Goal: Subscribe to service/newsletter

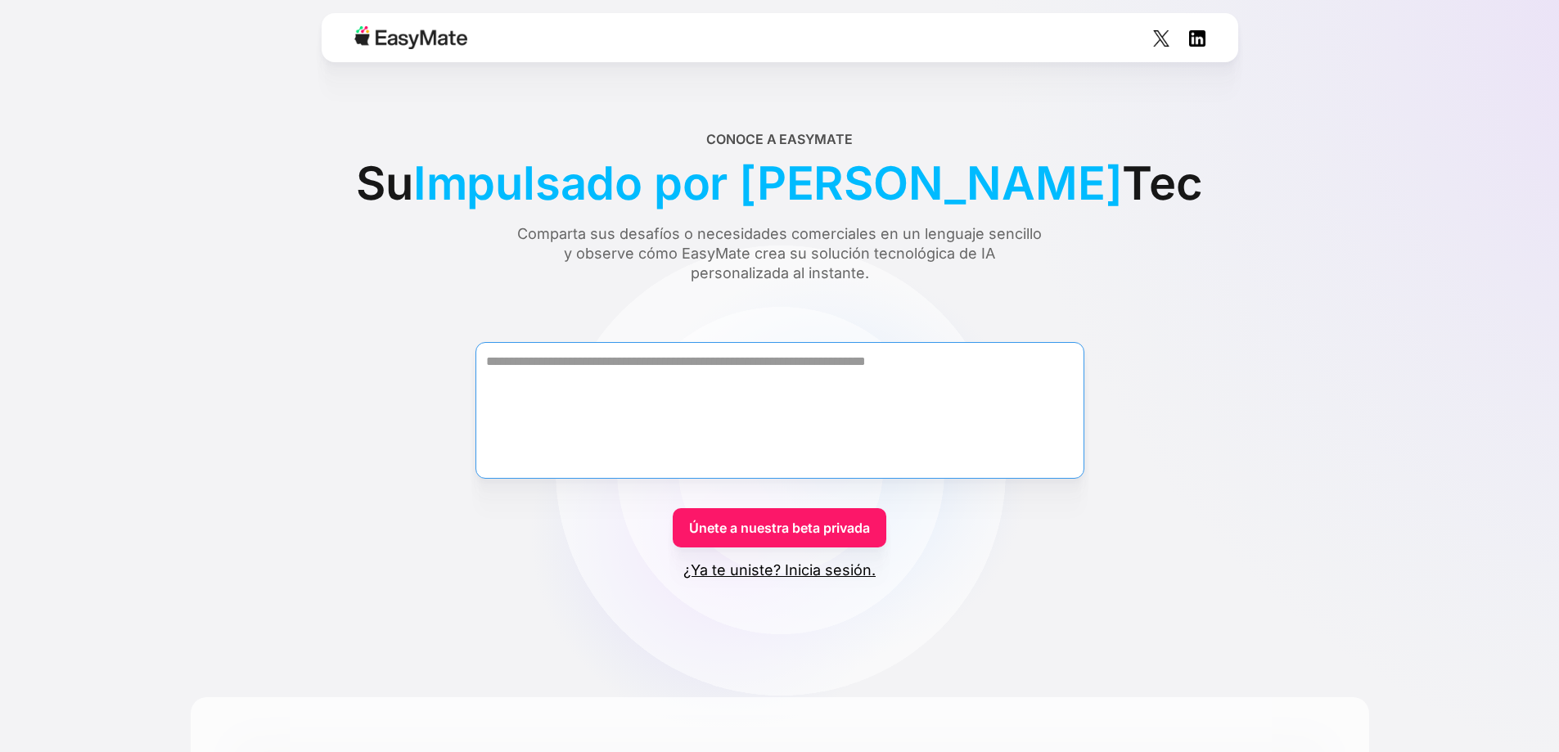
click at [629, 381] on textarea "Forma" at bounding box center [780, 410] width 609 height 137
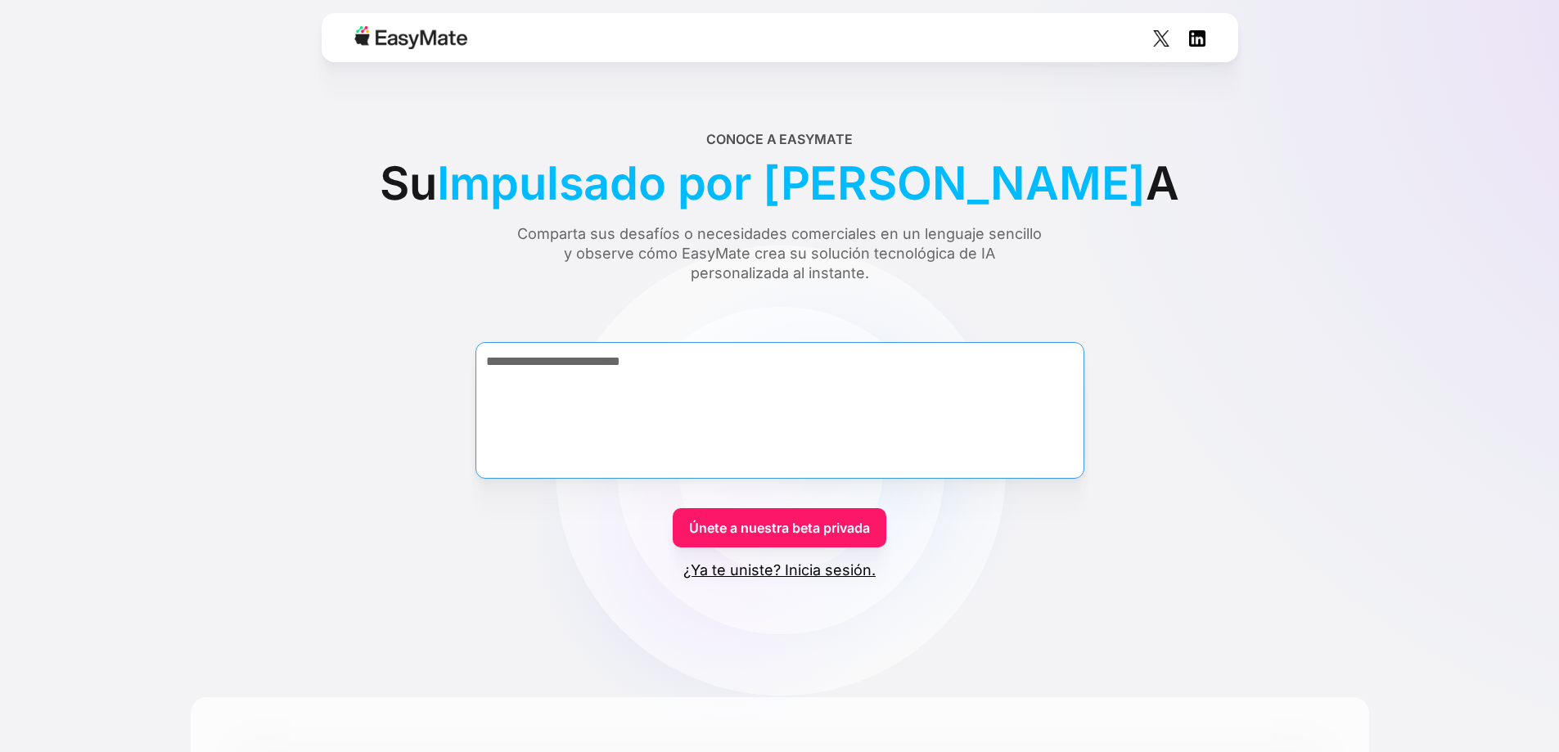
type textarea "**********"
click at [784, 520] on font "Únete a nuestra beta privada" at bounding box center [779, 528] width 181 height 16
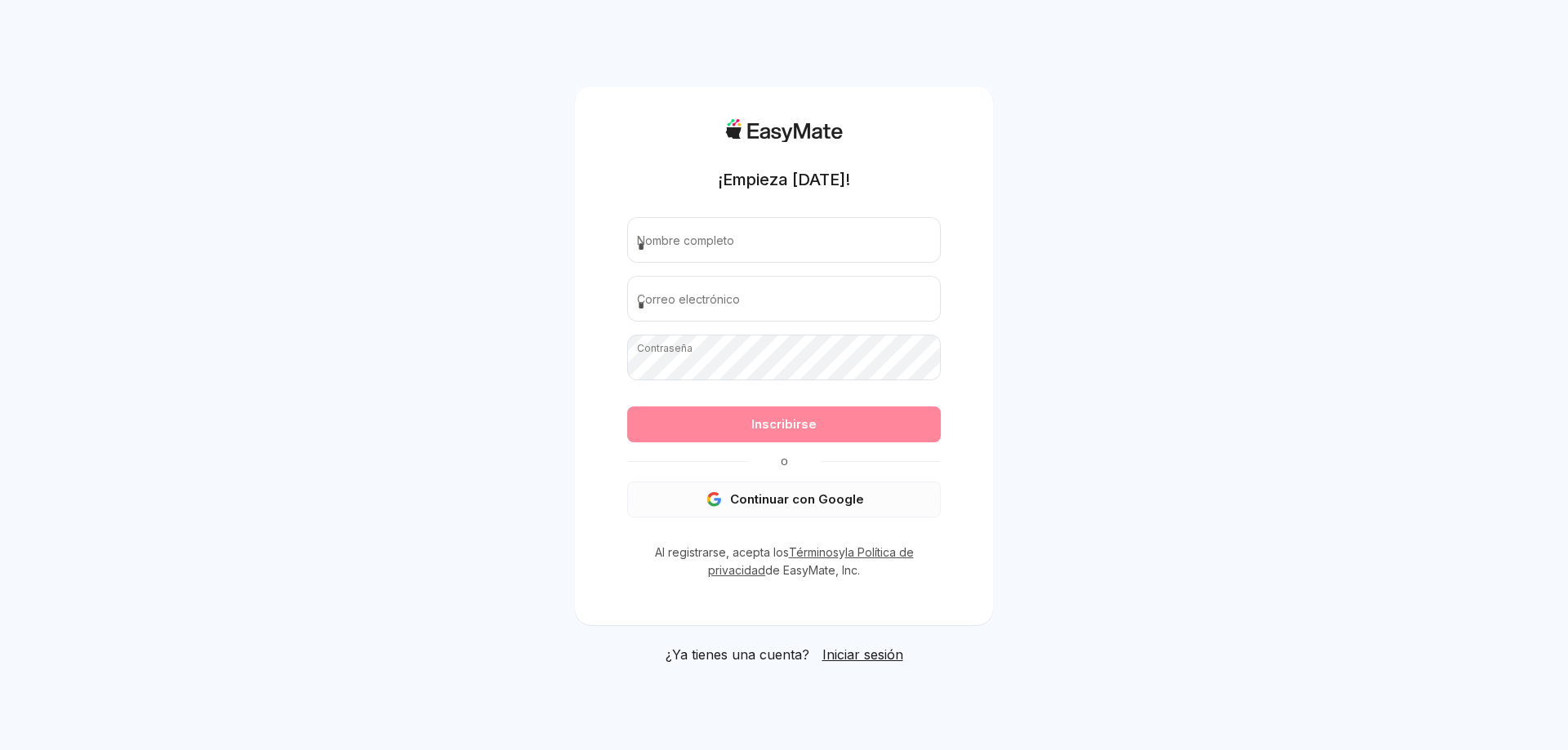
click at [776, 498] on font "Continuar con Google" at bounding box center [797, 500] width 134 height 16
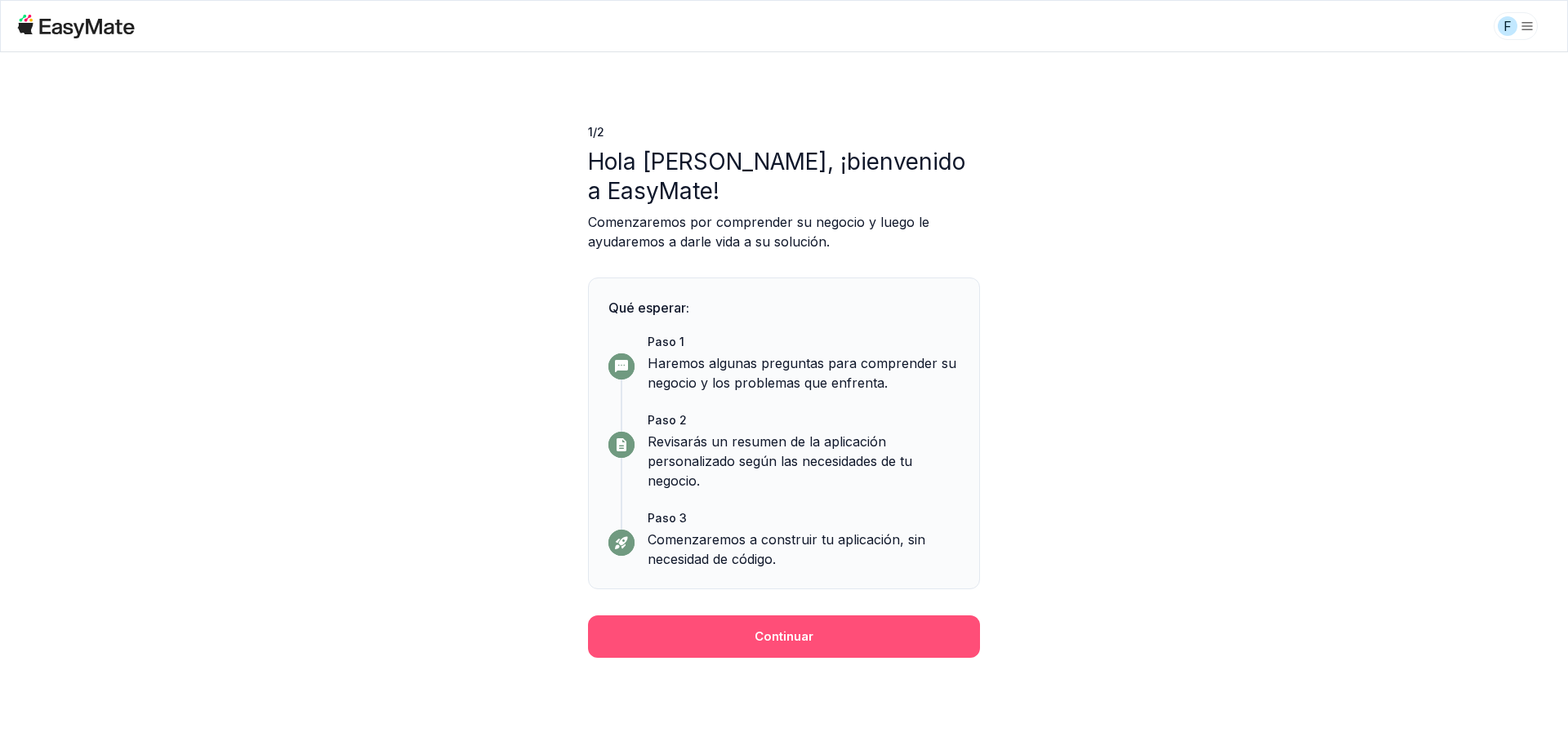
click at [831, 637] on button "Continuar" at bounding box center [783, 636] width 392 height 43
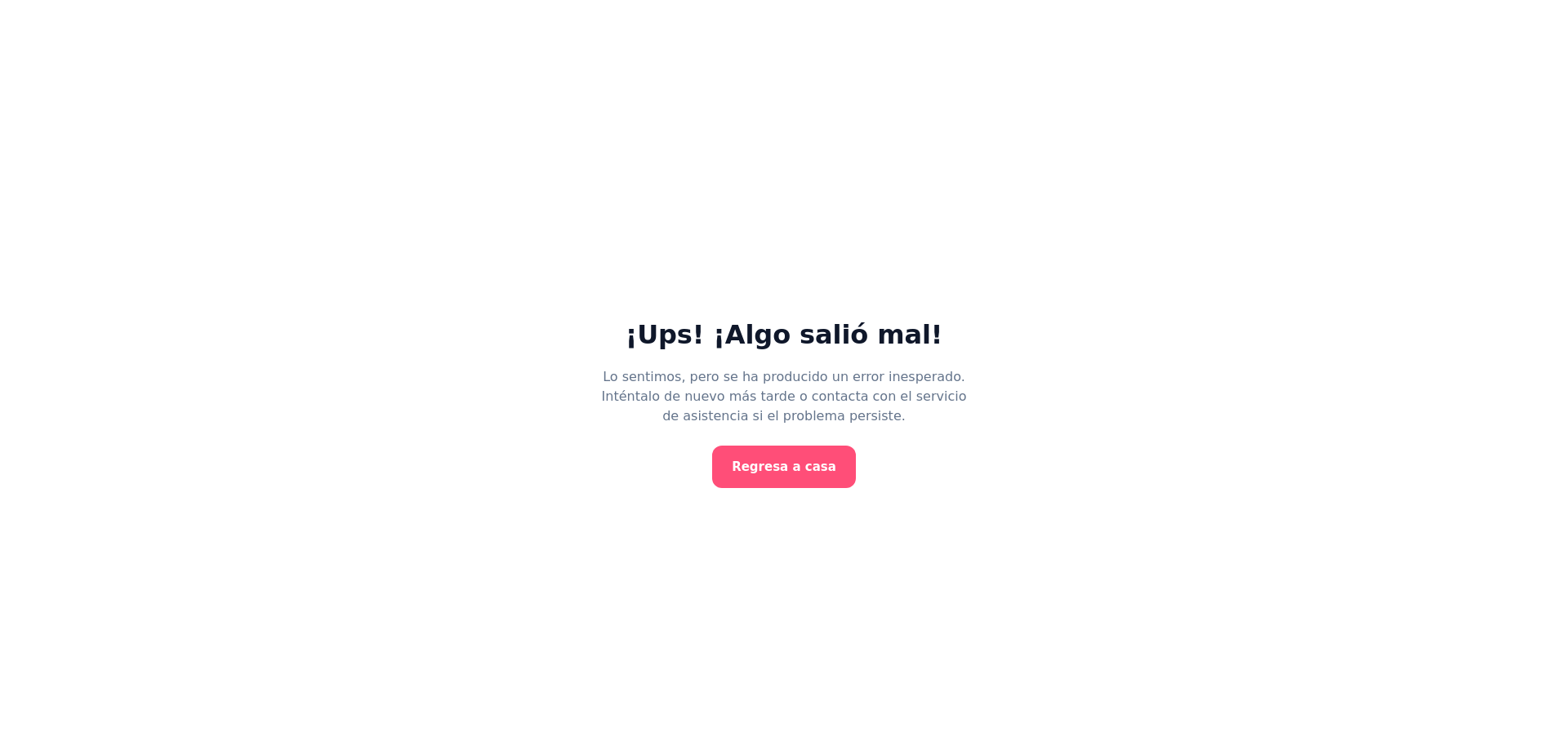
click at [803, 475] on font "Regresa a casa" at bounding box center [783, 467] width 105 height 15
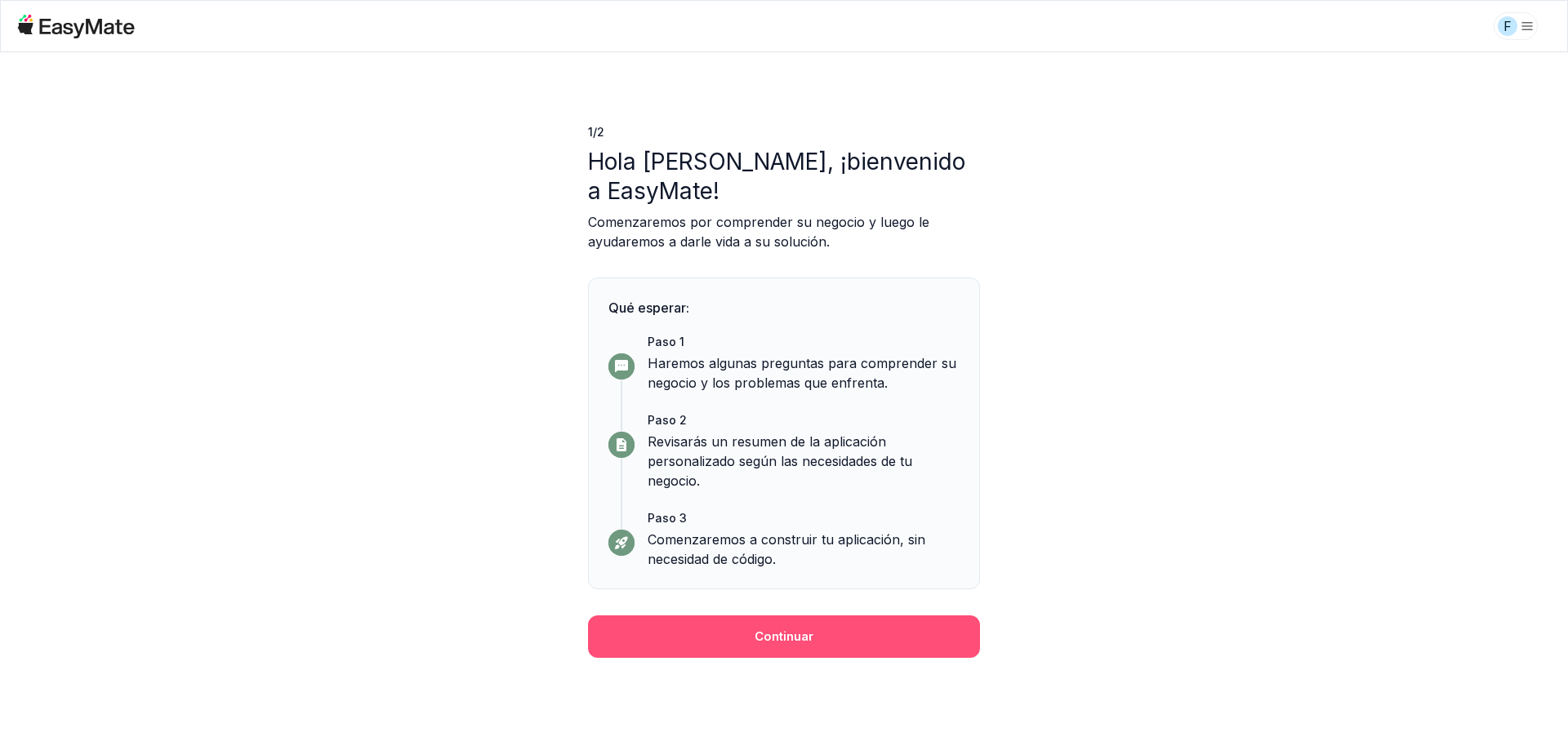
click at [793, 631] on font "Continuar" at bounding box center [783, 636] width 59 height 16
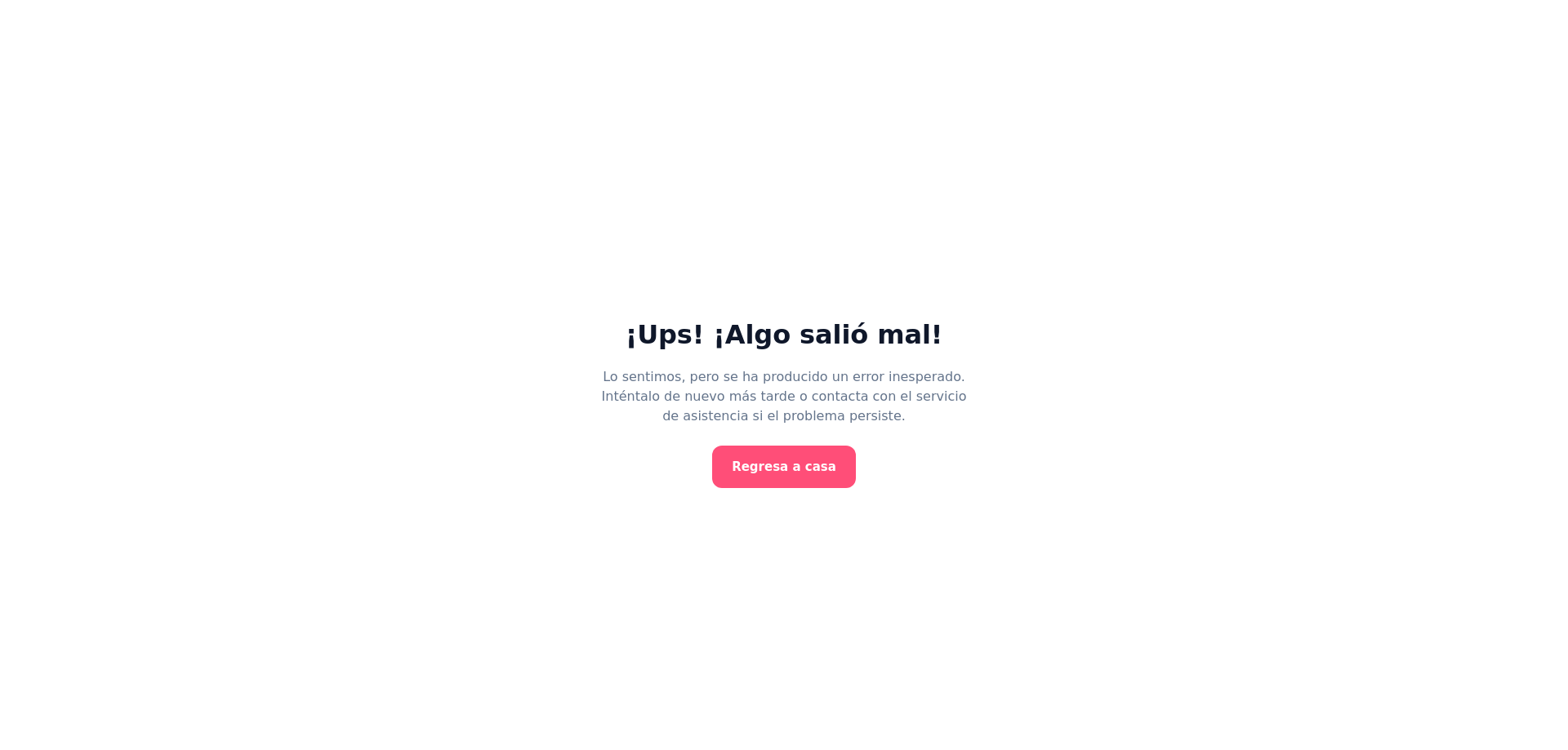
click at [776, 466] on font "Regresa a casa" at bounding box center [783, 467] width 105 height 15
